Goal: Task Accomplishment & Management: Use online tool/utility

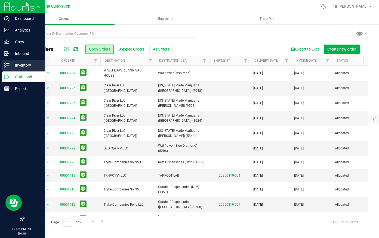
click at [26, 67] on p "Inventory" at bounding box center [26, 65] width 33 height 7
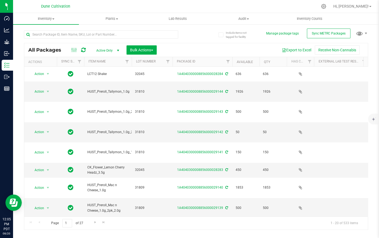
click at [110, 51] on span "Active Only" at bounding box center [107, 51] width 30 height 8
click at [106, 81] on li "All" at bounding box center [106, 83] width 29 height 8
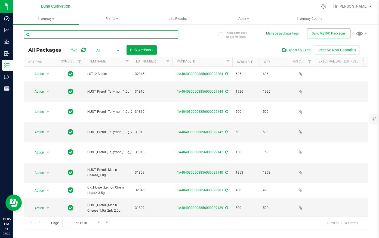
click at [129, 36] on input "text" at bounding box center [101, 34] width 154 height 8
paste input "28278"
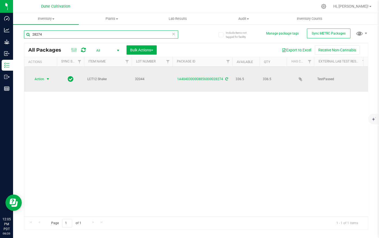
type input "28274"
click at [42, 75] on span "Action" at bounding box center [37, 79] width 15 height 8
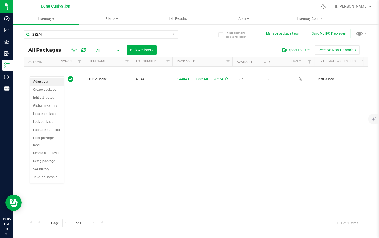
click at [41, 83] on li "Adjust qty" at bounding box center [47, 82] width 34 height 8
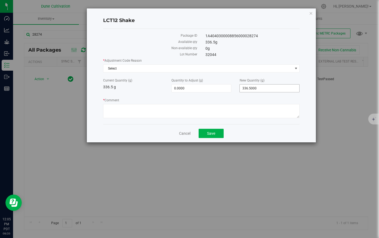
click at [255, 88] on span "336.5000 336.5" at bounding box center [269, 88] width 60 height 8
type input "336"
type input "-0.5000"
type input "336.0000"
click at [206, 69] on span "Select" at bounding box center [197, 69] width 189 height 8
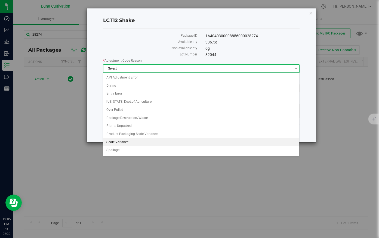
click at [130, 140] on li "Scale Variance" at bounding box center [201, 142] width 196 height 8
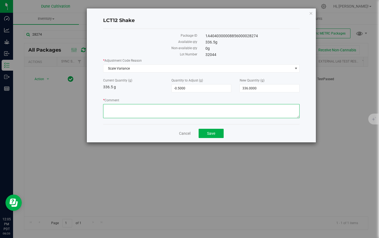
click at [141, 107] on textarea "* Comment" at bounding box center [201, 111] width 196 height 14
drag, startPoint x: 141, startPoint y: 108, endPoint x: 82, endPoint y: 107, distance: 59.5
click at [82, 107] on div "LCT12 Shake Package ID 1A4040300008856000028274 Available qty 336.5 g Non-avail…" at bounding box center [191, 75] width 249 height 135
click at [161, 111] on textarea "* Comment" at bounding box center [201, 111] width 196 height 14
click at [186, 105] on textarea "* Comment" at bounding box center [201, 111] width 196 height 14
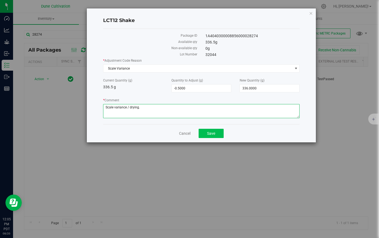
type textarea "Scale variance / drying."
click at [208, 132] on span "Save" at bounding box center [211, 133] width 8 height 4
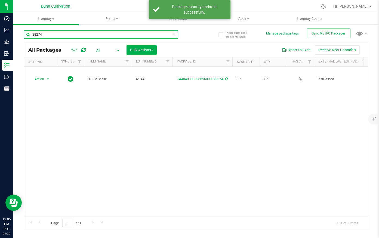
click at [52, 34] on input "28274" at bounding box center [101, 34] width 154 height 8
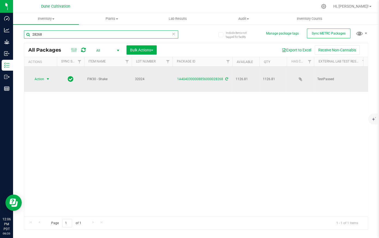
type input "28268"
click at [42, 75] on span "Action" at bounding box center [37, 79] width 15 height 8
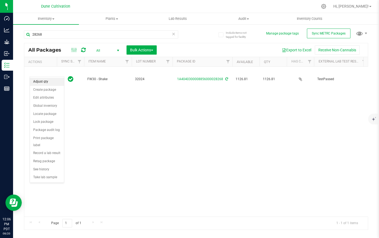
click at [48, 84] on li "Adjust qty" at bounding box center [47, 82] width 34 height 8
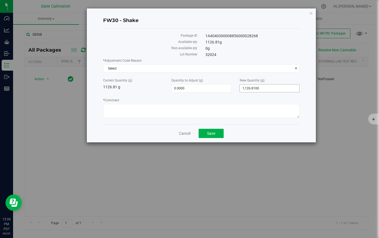
click at [263, 87] on span "1,126.8100 1126.81" at bounding box center [269, 88] width 60 height 8
type input "1126"
type input "-0.8100"
type input "1,126.0000"
click at [236, 68] on span "Select" at bounding box center [197, 69] width 189 height 8
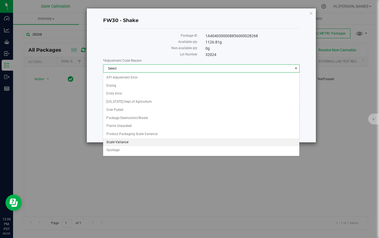
click at [140, 139] on li "Scale Variance" at bounding box center [201, 142] width 196 height 8
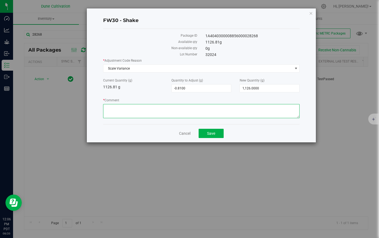
click at [146, 113] on textarea "* Comment" at bounding box center [201, 111] width 196 height 14
paste textarea "Scale variance / drying."
type textarea "Scale variance / drying."
click at [145, 127] on div "Cancel Save" at bounding box center [201, 133] width 196 height 18
click at [215, 132] on button "Save" at bounding box center [210, 133] width 25 height 9
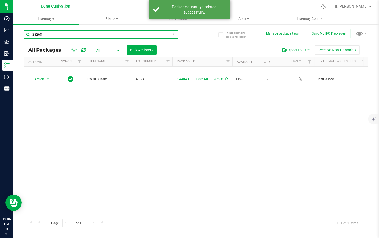
click at [46, 33] on input "28268" at bounding box center [101, 34] width 154 height 8
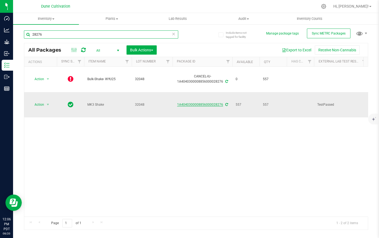
type input "28276"
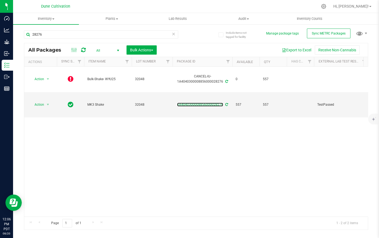
drag, startPoint x: 191, startPoint y: 87, endPoint x: 195, endPoint y: 86, distance: 3.7
click at [191, 103] on link "1A4040300008856000028276" at bounding box center [200, 105] width 46 height 4
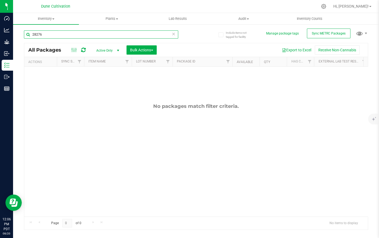
click at [62, 34] on input "28276" at bounding box center [101, 34] width 154 height 8
click at [110, 50] on span "Active Only" at bounding box center [107, 51] width 30 height 8
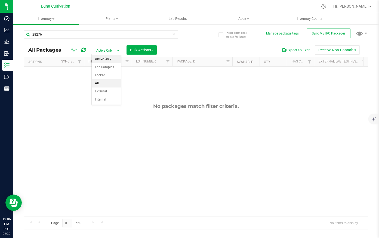
click at [101, 83] on li "All" at bounding box center [106, 83] width 29 height 8
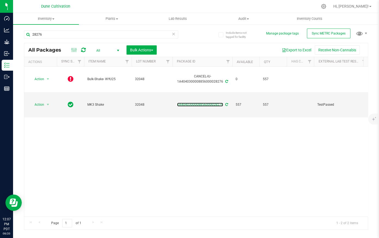
drag, startPoint x: 198, startPoint y: 87, endPoint x: 202, endPoint y: 86, distance: 3.9
click at [198, 103] on link "1A4040300008856000028276" at bounding box center [200, 105] width 46 height 4
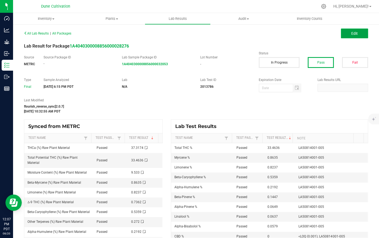
click at [344, 33] on button "Edit" at bounding box center [353, 34] width 27 height 10
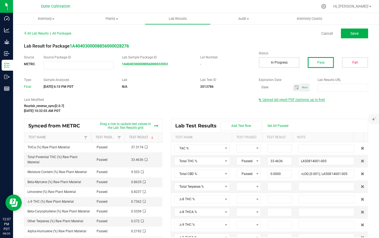
click at [293, 98] on span "Upload lab result PDF (optional, up to five)" at bounding box center [293, 100] width 62 height 4
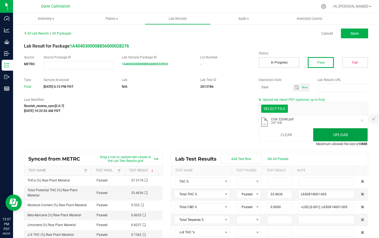
click at [318, 137] on button "Upload" at bounding box center [340, 134] width 54 height 13
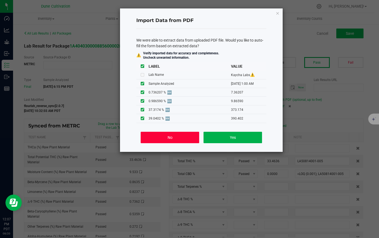
click at [178, 138] on button "No" at bounding box center [169, 137] width 58 height 11
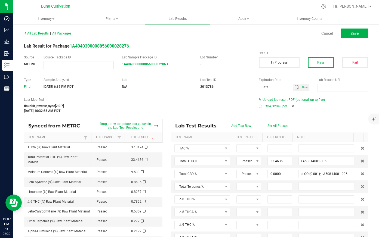
click at [291, 105] on icon at bounding box center [292, 106] width 2 height 3
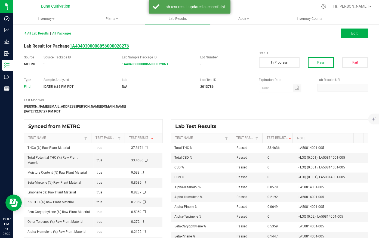
click at [105, 44] on strong "1A4040300008856000028276" at bounding box center [99, 45] width 59 height 5
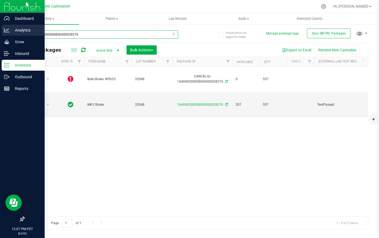
drag, startPoint x: 67, startPoint y: 34, endPoint x: 4, endPoint y: 32, distance: 63.6
click at [4, 32] on div "Dashboard Analytics Grow Inbound Inventory Outbound Reports 12:07 PM PDT [DATE]…" at bounding box center [189, 119] width 379 height 238
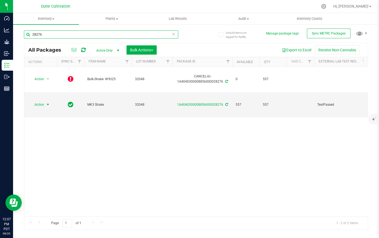
type input "28276"
click at [48, 102] on span "select" at bounding box center [48, 104] width 4 height 4
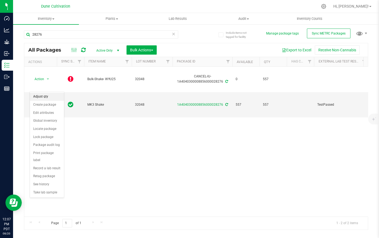
click at [48, 96] on li "Adjust qty" at bounding box center [47, 97] width 34 height 8
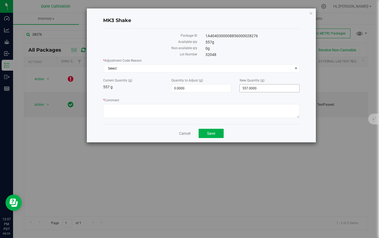
click at [246, 90] on span "557.0000 557" at bounding box center [269, 88] width 60 height 8
drag, startPoint x: 252, startPoint y: 89, endPoint x: 232, endPoint y: 90, distance: 20.2
click at [232, 90] on div "Current Quantity (g) 557 g Quantity to Adjust (g) 0.0000 0 New Quantity (g) 557…" at bounding box center [201, 85] width 205 height 14
type input "537"
type input "-20.0000"
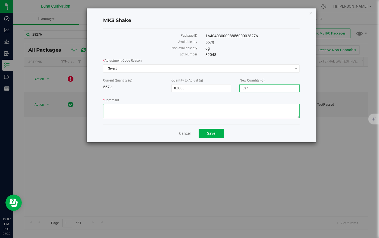
type input "537.0000"
click at [230, 108] on textarea "* Comment" at bounding box center [201, 111] width 196 height 14
paste textarea "Scale variance / drying."
type textarea "Scale variance / drying."
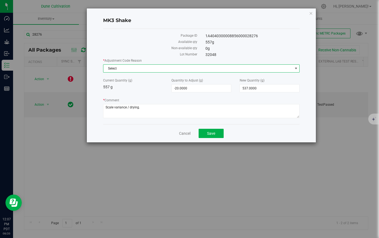
click at [197, 67] on span "Select" at bounding box center [197, 69] width 189 height 8
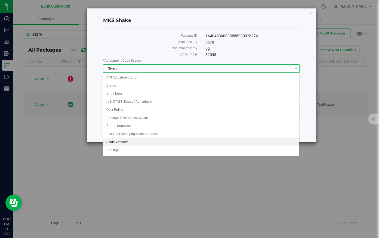
click at [136, 139] on li "Scale Variance" at bounding box center [201, 142] width 196 height 8
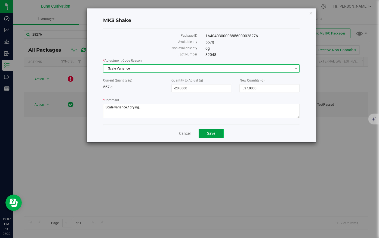
click at [215, 135] on button "Save" at bounding box center [210, 133] width 25 height 9
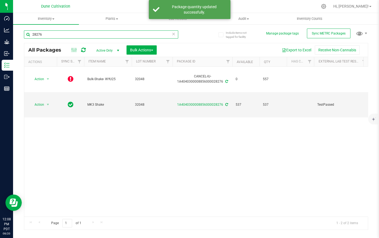
click at [45, 34] on input "28276" at bounding box center [101, 34] width 154 height 8
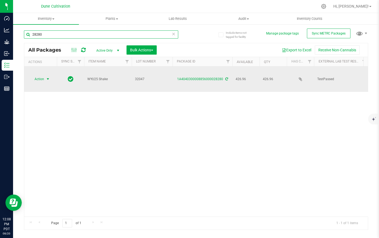
type input "28280"
click at [48, 77] on span "select" at bounding box center [48, 79] width 4 height 4
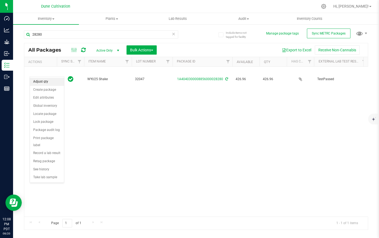
click at [46, 81] on li "Adjust qty" at bounding box center [47, 82] width 34 height 8
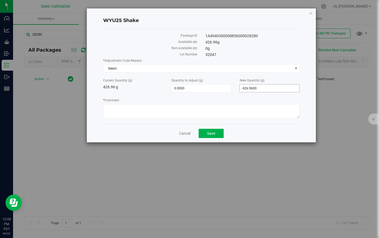
click at [242, 88] on span "426.9600 426.96" at bounding box center [269, 88] width 60 height 8
click at [255, 88] on input "426.96" at bounding box center [269, 89] width 60 height 8
type input "425"
type input "-1.9600"
type input "425.0000"
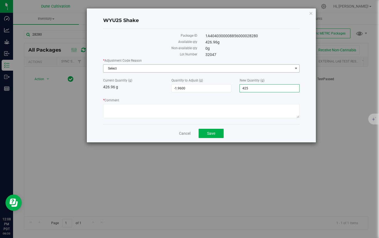
click at [230, 69] on span "Select" at bounding box center [197, 69] width 189 height 8
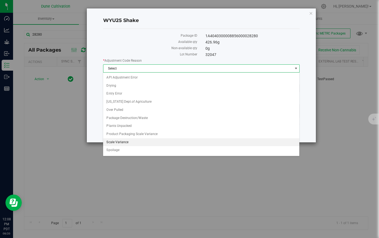
click at [138, 139] on li "Scale Variance" at bounding box center [201, 142] width 196 height 8
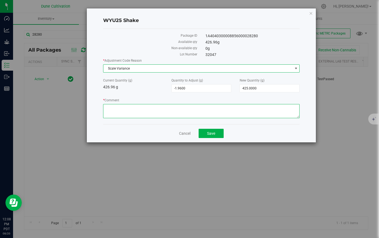
click at [158, 109] on textarea "* Comment" at bounding box center [201, 111] width 196 height 14
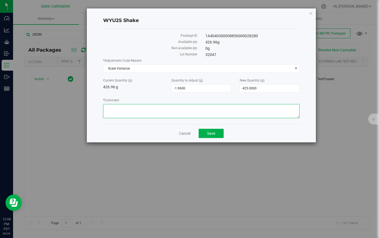
paste textarea "Scale variance / drying."
type textarea "Scale variance / drying."
click at [215, 131] on button "Save" at bounding box center [210, 133] width 25 height 9
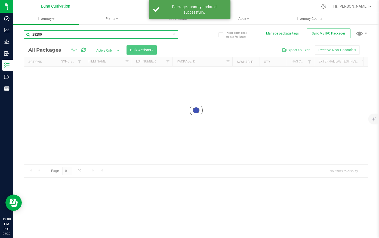
click at [48, 35] on input "28280" at bounding box center [101, 34] width 154 height 8
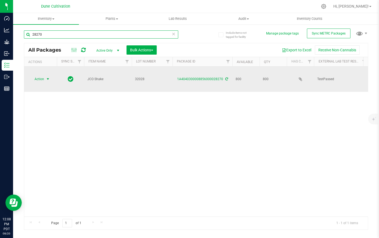
type input "28270"
click at [36, 75] on span "Action" at bounding box center [37, 79] width 15 height 8
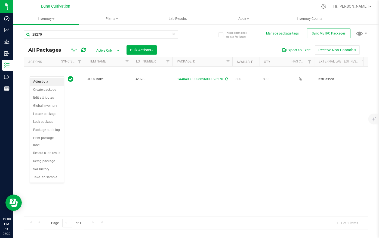
click at [46, 83] on li "Adjust qty" at bounding box center [47, 82] width 34 height 8
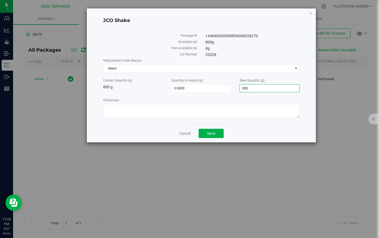
click at [260, 88] on span "800.0000 800" at bounding box center [269, 88] width 60 height 8
drag, startPoint x: 264, startPoint y: 87, endPoint x: 207, endPoint y: 88, distance: 57.1
click at [211, 88] on div "Current Quantity (g) 800 g Quantity to Adjust (g) 0.0000 0 New Quantity (g) 800…" at bounding box center [201, 85] width 205 height 14
type input "773"
type input "-27.0000"
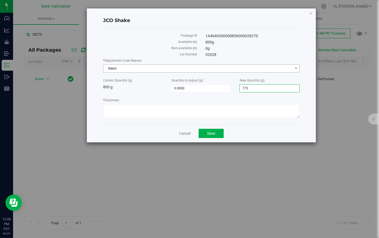
type input "773.0000"
click at [239, 68] on span "Select" at bounding box center [197, 69] width 189 height 8
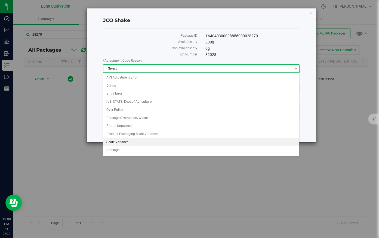
click at [122, 144] on li "Scale Variance" at bounding box center [201, 142] width 196 height 8
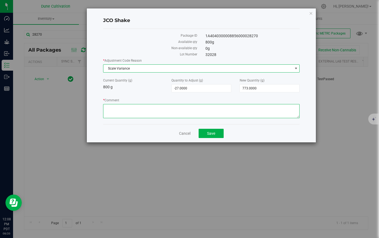
click at [143, 107] on textarea "* Comment" at bounding box center [201, 111] width 196 height 14
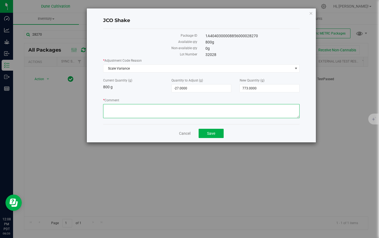
paste textarea "Scale variance / drying."
type textarea "Scale variance / drying."
click at [211, 136] on button "Save" at bounding box center [210, 133] width 25 height 9
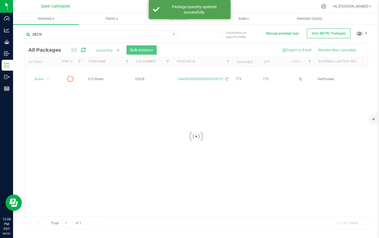
drag, startPoint x: 120, startPoint y: 79, endPoint x: 180, endPoint y: 34, distance: 75.4
click at [172, 33] on icon at bounding box center [173, 33] width 4 height 7
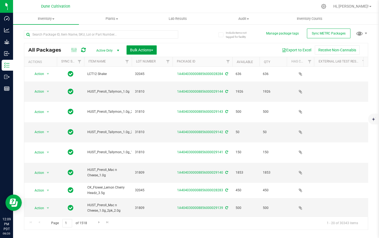
click at [142, 50] on span "Bulk Actions" at bounding box center [141, 50] width 23 height 4
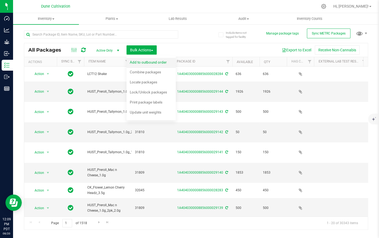
click at [139, 64] on span "Add to outbound order" at bounding box center [148, 62] width 37 height 4
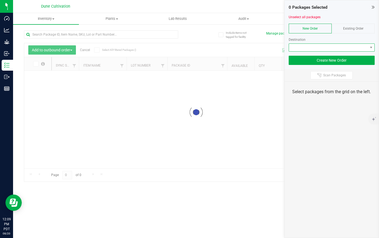
click at [306, 48] on span at bounding box center [328, 48] width 79 height 8
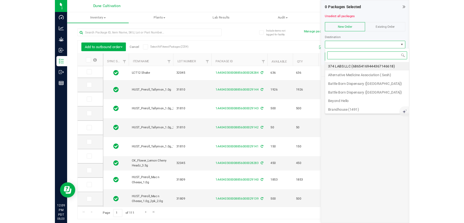
scroll to position [8, 86]
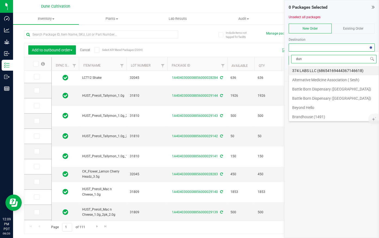
type input "dune"
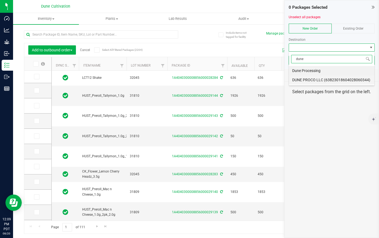
click at [305, 77] on li "DUNE PROCO LLC (63823018604028060344)" at bounding box center [331, 79] width 85 height 9
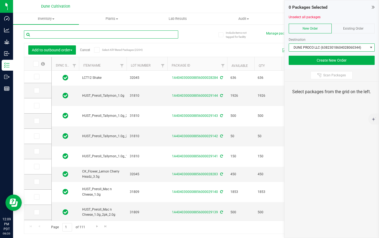
click at [56, 32] on input "text" at bounding box center [101, 34] width 154 height 8
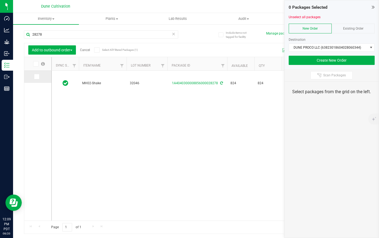
click at [38, 77] on icon at bounding box center [37, 77] width 4 height 0
click at [0, 0] on input "checkbox" at bounding box center [0, 0] width 0 height 0
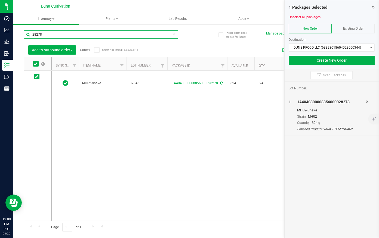
click at [57, 33] on input "28278" at bounding box center [101, 34] width 154 height 8
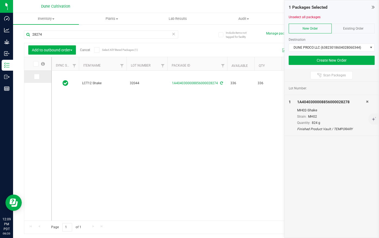
click at [37, 77] on icon at bounding box center [37, 77] width 4 height 0
click at [0, 0] on input "checkbox" at bounding box center [0, 0] width 0 height 0
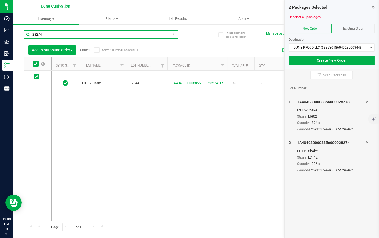
click at [43, 37] on input "28274" at bounding box center [101, 34] width 154 height 8
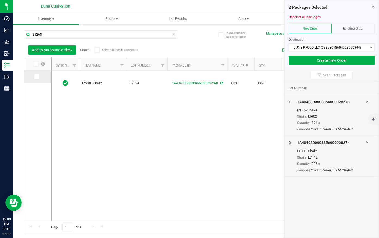
click at [36, 77] on icon at bounding box center [37, 77] width 4 height 0
click at [0, 0] on input "checkbox" at bounding box center [0, 0] width 0 height 0
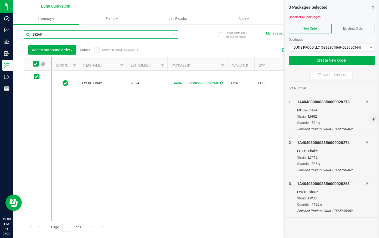
click at [62, 32] on input "28268" at bounding box center [101, 34] width 154 height 8
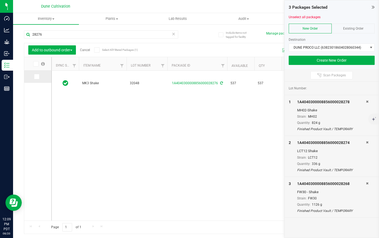
click at [35, 77] on icon at bounding box center [37, 77] width 4 height 0
click at [0, 0] on input "checkbox" at bounding box center [0, 0] width 0 height 0
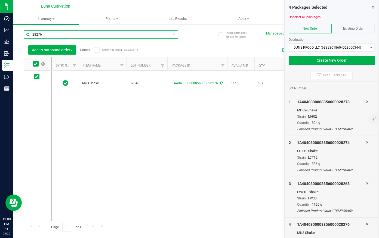
click at [69, 33] on input "28276" at bounding box center [101, 34] width 154 height 8
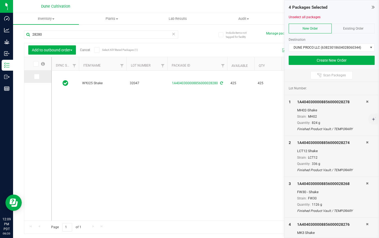
click at [39, 77] on span at bounding box center [36, 76] width 5 height 5
click at [0, 0] on input "checkbox" at bounding box center [0, 0] width 0 height 0
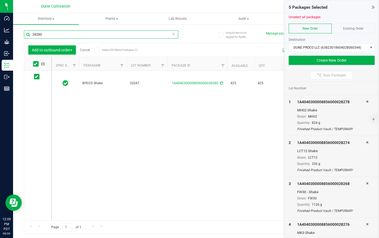
click at [57, 33] on input "28280" at bounding box center [101, 34] width 154 height 8
type input "28270"
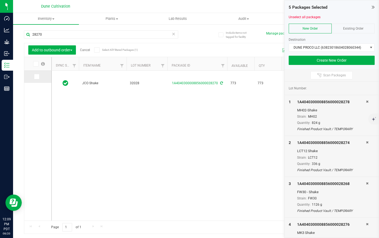
click at [35, 77] on icon at bounding box center [37, 77] width 4 height 0
click at [0, 0] on input "checkbox" at bounding box center [0, 0] width 0 height 0
click at [340, 57] on button "Create New Order" at bounding box center [331, 60] width 86 height 9
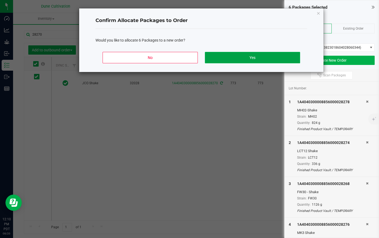
click at [247, 58] on button "Yes" at bounding box center [252, 57] width 95 height 11
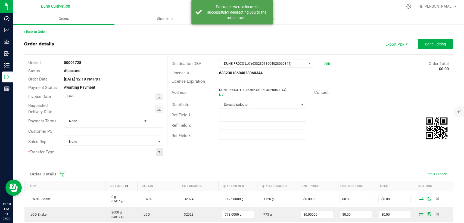
click at [159, 153] on span at bounding box center [159, 152] width 4 height 4
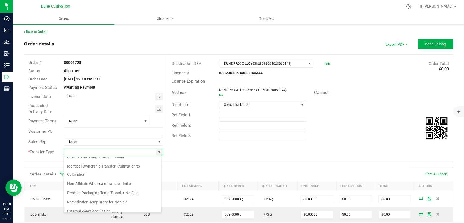
scroll to position [73, 0]
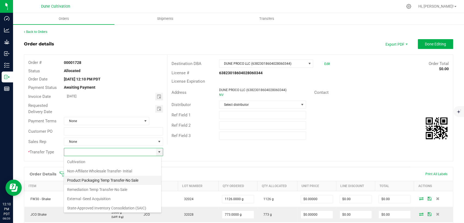
click at [119, 179] on li "Product Packaging Temp Transfer-No Sale" at bounding box center [112, 180] width 97 height 9
type input "Product Packaging Temp Transfer-No Sale"
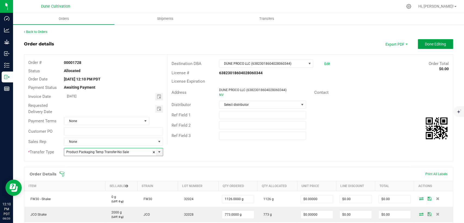
click at [378, 43] on span "Done Editing" at bounding box center [435, 44] width 21 height 4
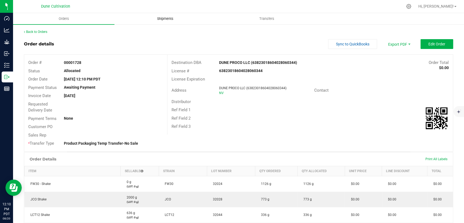
click at [164, 20] on span "Shipments" at bounding box center [165, 18] width 31 height 5
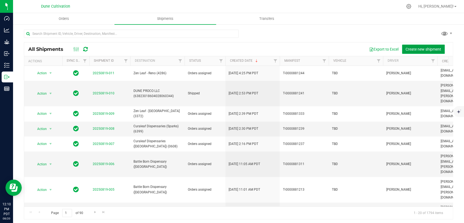
click at [378, 49] on span "Create new shipment" at bounding box center [423, 49] width 36 height 4
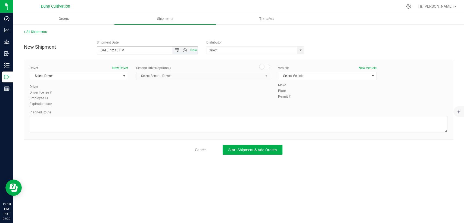
click at [124, 49] on input "[DATE] 12:10 PM" at bounding box center [139, 50] width 84 height 8
type input "[DATE] 12:15 PM"
click at [91, 77] on span "Select Driver" at bounding box center [75, 76] width 91 height 8
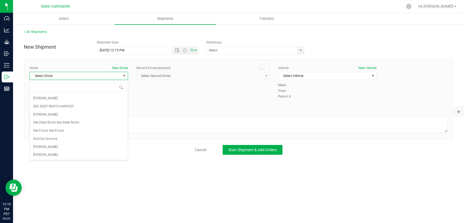
click at [91, 77] on span "Select Driver" at bounding box center [75, 76] width 91 height 8
click at [64, 153] on li "[PERSON_NAME]" at bounding box center [79, 155] width 98 height 8
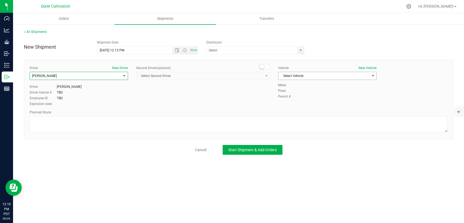
click at [314, 71] on div "Vehicle New Vehicle Select Vehicle Select Vehicle Dodge Ram ProMaster Mercedes …" at bounding box center [327, 73] width 107 height 17
click at [316, 76] on span "Select Vehicle" at bounding box center [323, 76] width 91 height 8
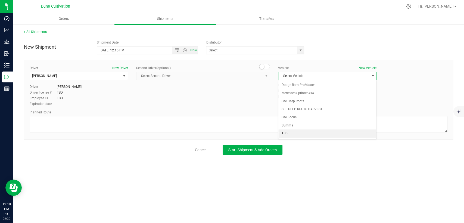
click at [301, 133] on li "TBD" at bounding box center [327, 133] width 98 height 8
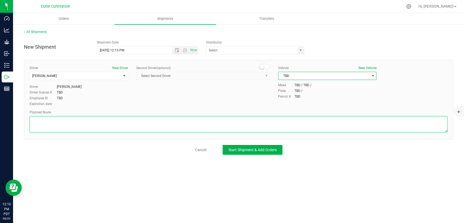
click at [142, 118] on textarea at bounding box center [239, 124] width 418 height 16
paste textarea "Walk from Dune Operating Holdings, through roll-up door, into Dune ProCo."
click at [33, 124] on textarea at bounding box center [239, 124] width 418 height 16
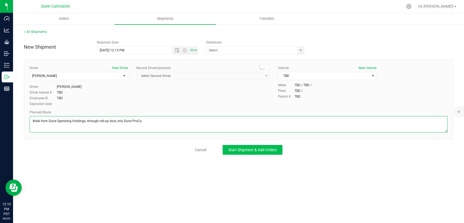
type textarea "Walk from Dune Operating Holdings, through roll-up door, into Dune ProCo."
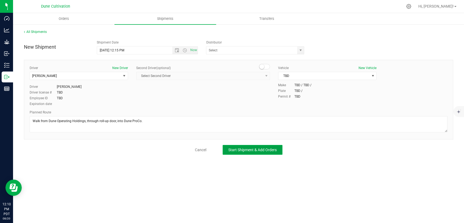
click at [242, 153] on button "Start Shipment & Add Orders" at bounding box center [253, 150] width 60 height 10
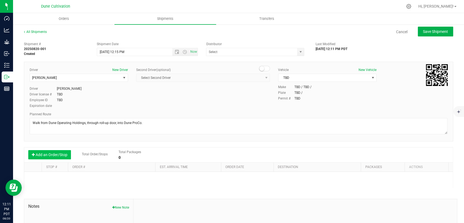
click at [45, 154] on button "Add an Order/Stop" at bounding box center [49, 154] width 43 height 9
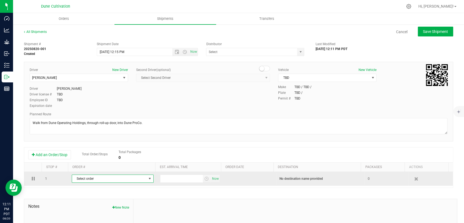
click at [100, 179] on span "Select order" at bounding box center [109, 179] width 74 height 8
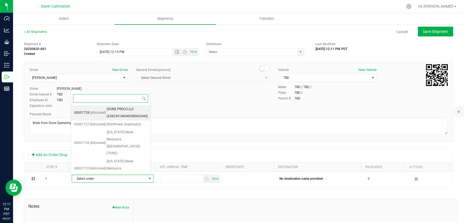
click at [112, 110] on span "(DUNE PROCO LLC (63823018604028060344))" at bounding box center [127, 113] width 41 height 14
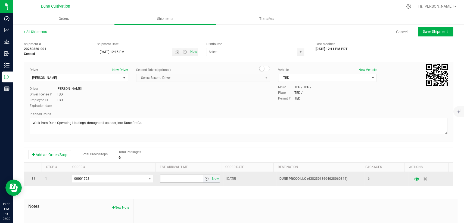
click at [179, 177] on input "text" at bounding box center [181, 179] width 42 height 8
type input "12:30 PM"
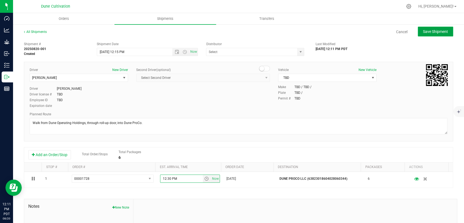
click at [378, 30] on span "Save Shipment" at bounding box center [435, 31] width 25 height 4
type input "[DATE] 7:15 PM"
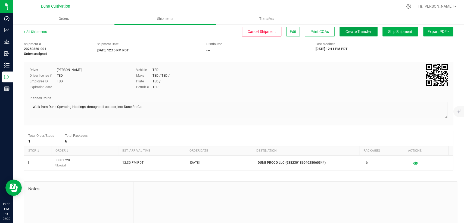
click at [351, 32] on span "Create Transfer" at bounding box center [358, 31] width 26 height 4
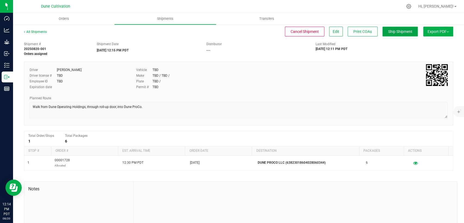
click at [378, 29] on button "Ship Shipment" at bounding box center [399, 32] width 35 height 10
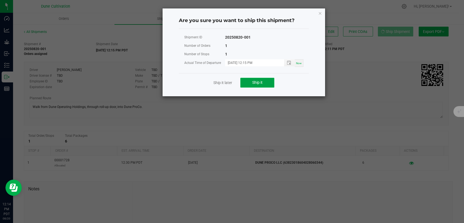
click at [265, 79] on button "Ship it" at bounding box center [257, 83] width 34 height 10
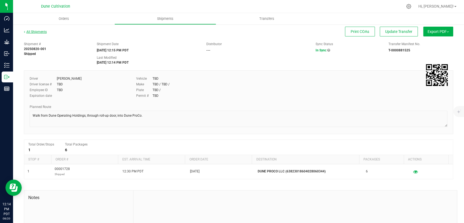
click at [33, 33] on link "All Shipments" at bounding box center [35, 32] width 23 height 4
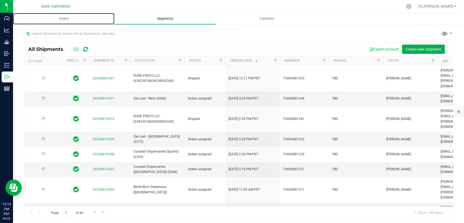
click at [71, 20] on span "Orders" at bounding box center [63, 18] width 25 height 5
